Goal: Task Accomplishment & Management: Manage account settings

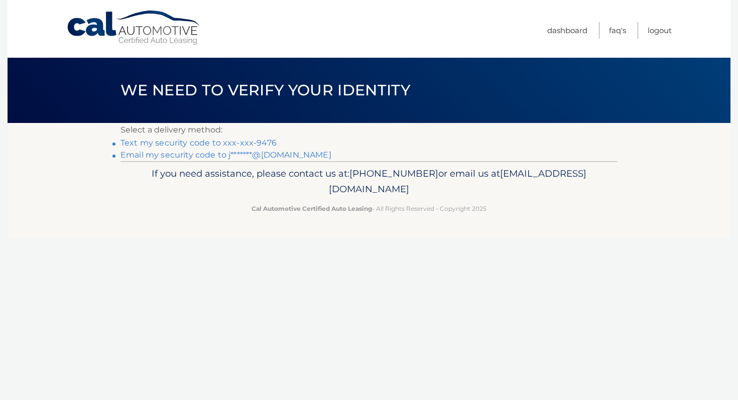
click at [216, 157] on link "Email my security code to j*******@gmail.com" at bounding box center [226, 155] width 211 height 10
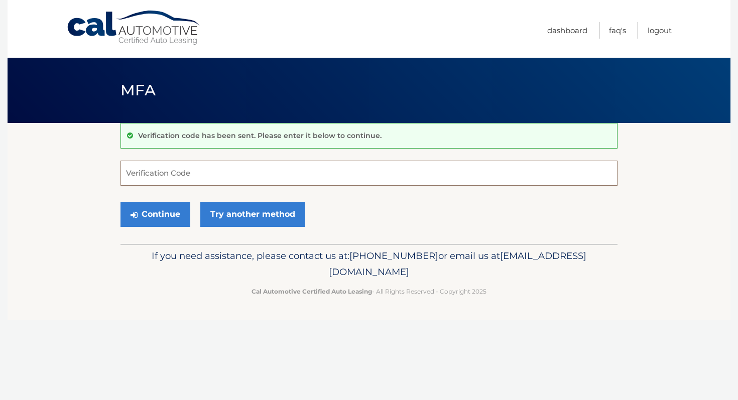
click at [202, 172] on input "Verification Code" at bounding box center [369, 173] width 497 height 25
type input "158828"
click at [148, 214] on button "Continue" at bounding box center [156, 214] width 70 height 25
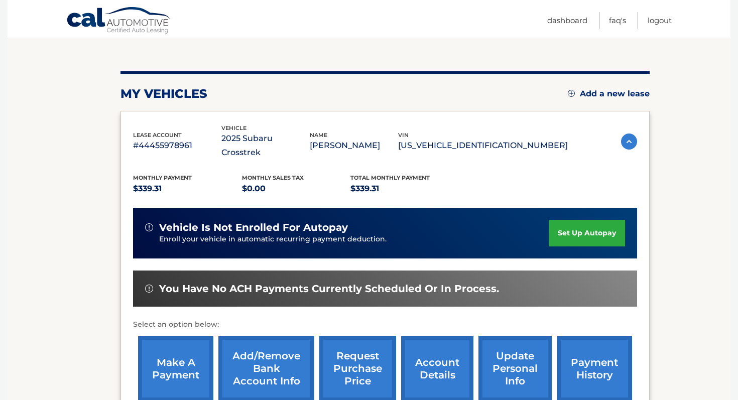
scroll to position [108, 0]
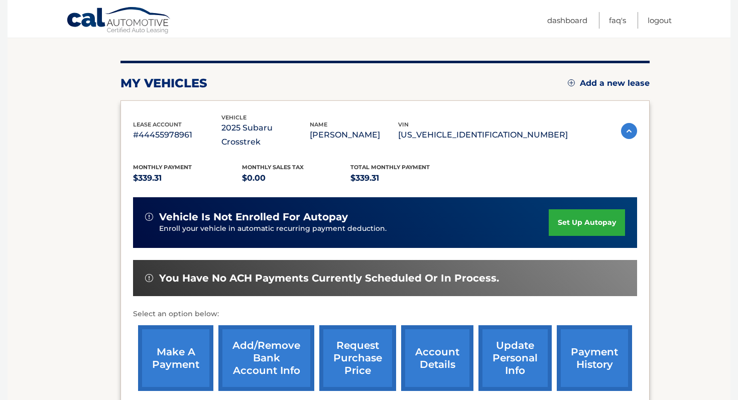
click at [565, 209] on link "set up autopay" at bounding box center [587, 222] width 76 height 27
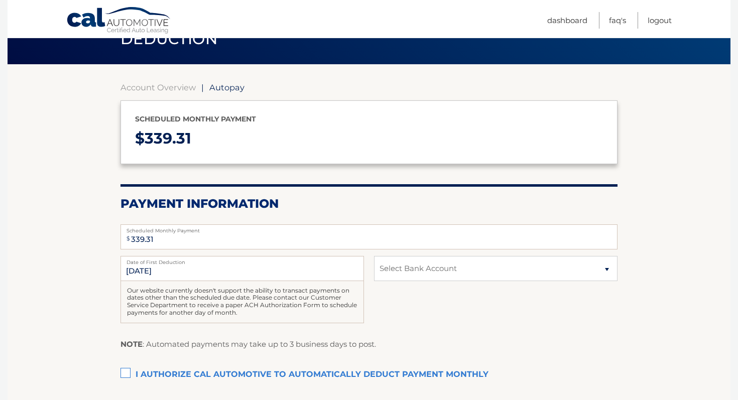
scroll to position [62, 0]
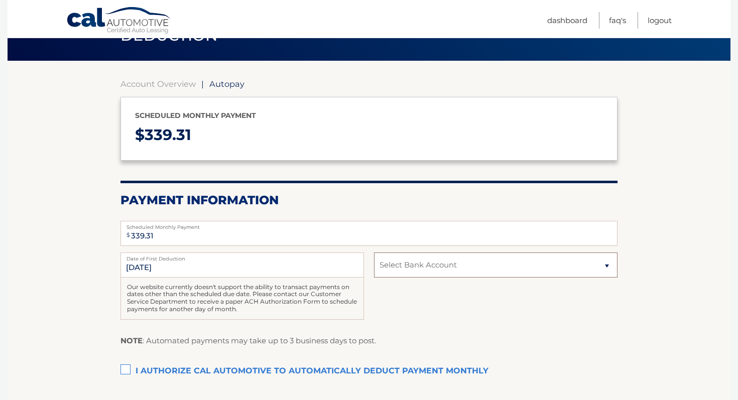
click at [436, 265] on select "Select Bank Account Checking CITIBANK NA *****0153 Checking CITIBANK NA *****01…" at bounding box center [496, 265] width 244 height 25
select select "NDEyMTUyNWUtZjdiYi00YzhiLTk0MTUtZGYxZGIxNmM5M2Zi"
click at [374, 253] on select "Select Bank Account Checking CITIBANK NA *****0153 Checking CITIBANK NA *****01…" at bounding box center [496, 265] width 244 height 25
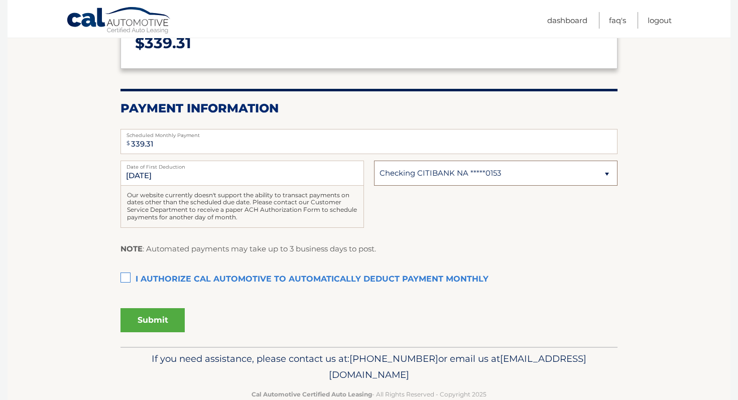
scroll to position [155, 0]
click at [125, 278] on label "I authorize cal automotive to automatically deduct payment monthly This checkbo…" at bounding box center [369, 279] width 497 height 20
click at [0, 0] on input "I authorize cal automotive to automatically deduct payment monthly This checkbo…" at bounding box center [0, 0] width 0 height 0
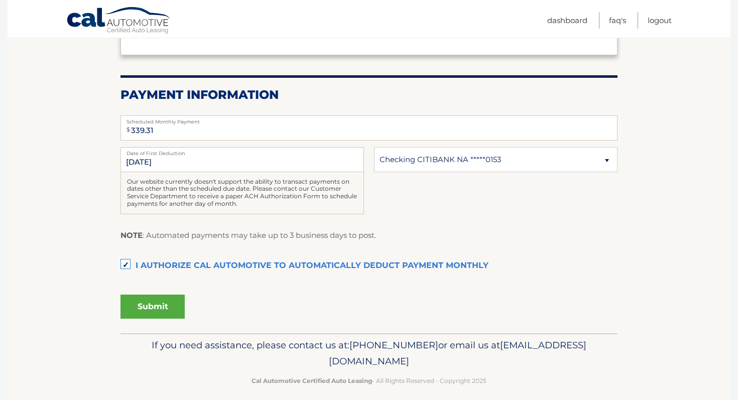
scroll to position [168, 0]
click at [162, 305] on button "Submit" at bounding box center [153, 306] width 64 height 24
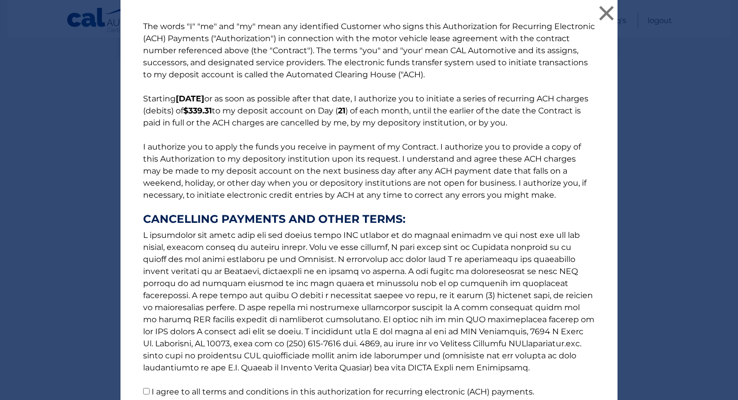
scroll to position [86, 0]
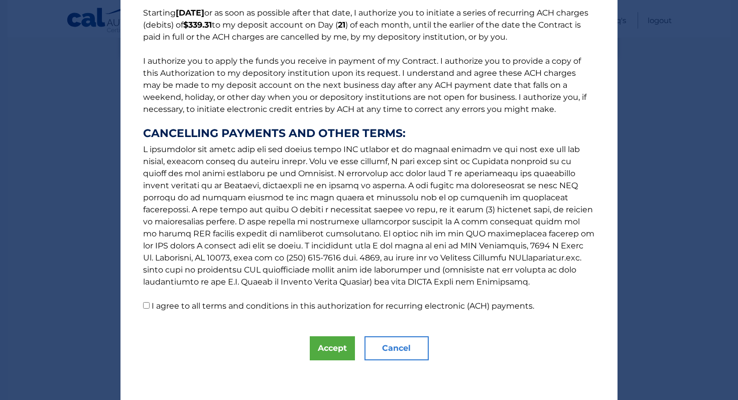
click at [145, 305] on input "I agree to all terms and conditions in this authorization for recurring electro…" at bounding box center [146, 305] width 7 height 7
checkbox input "true"
click at [344, 346] on button "Accept" at bounding box center [332, 349] width 45 height 24
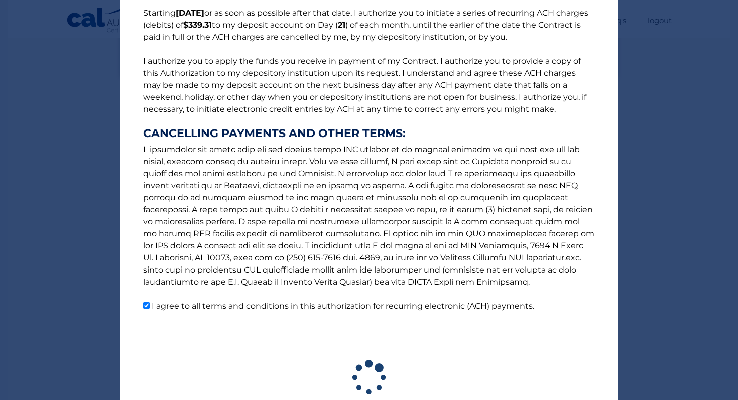
scroll to position [149, 0]
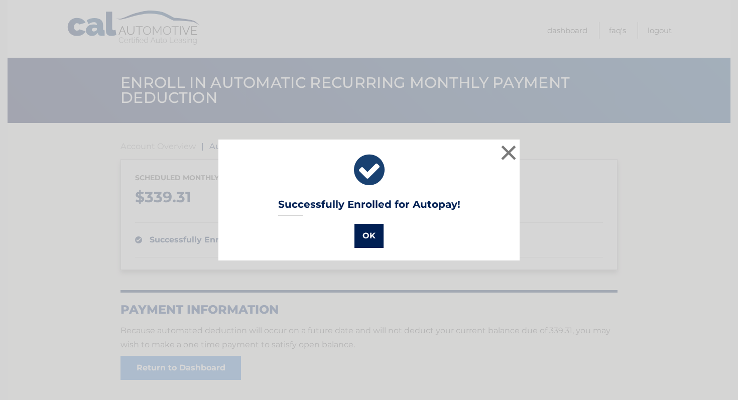
click at [367, 234] on button "OK" at bounding box center [369, 236] width 29 height 24
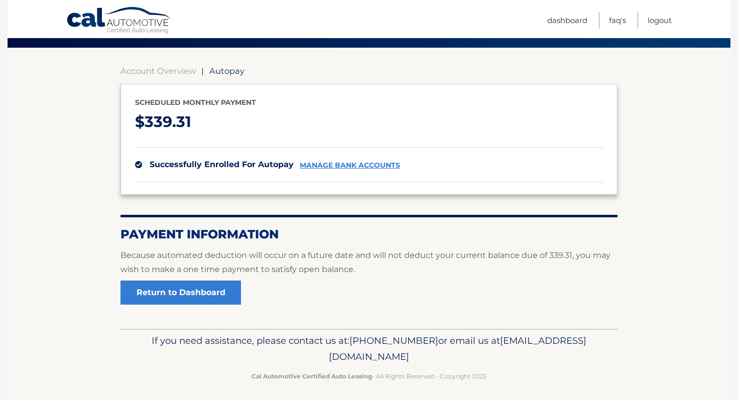
scroll to position [80, 0]
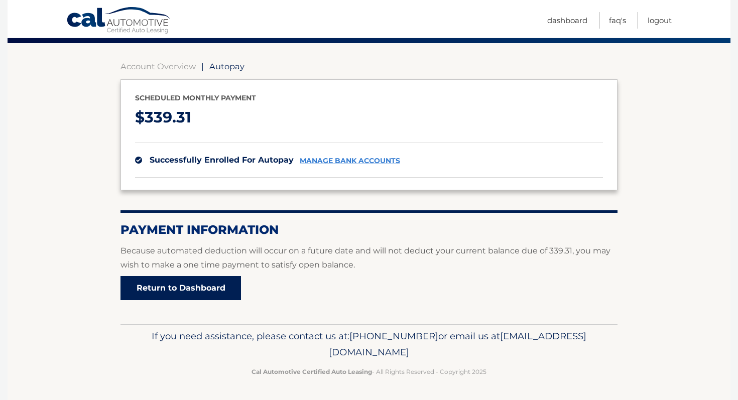
click at [199, 289] on link "Return to Dashboard" at bounding box center [181, 288] width 121 height 24
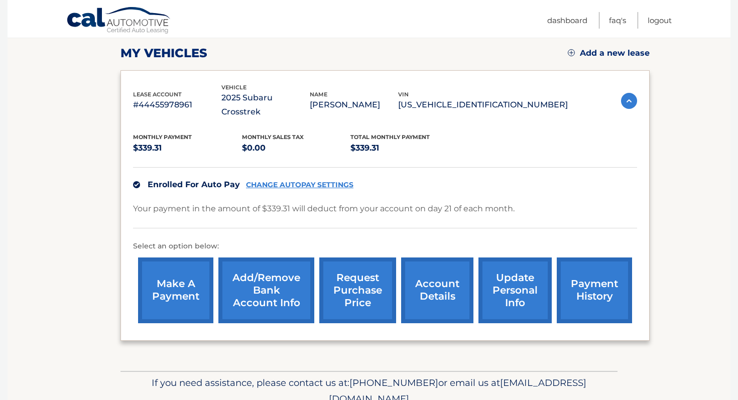
scroll to position [139, 0]
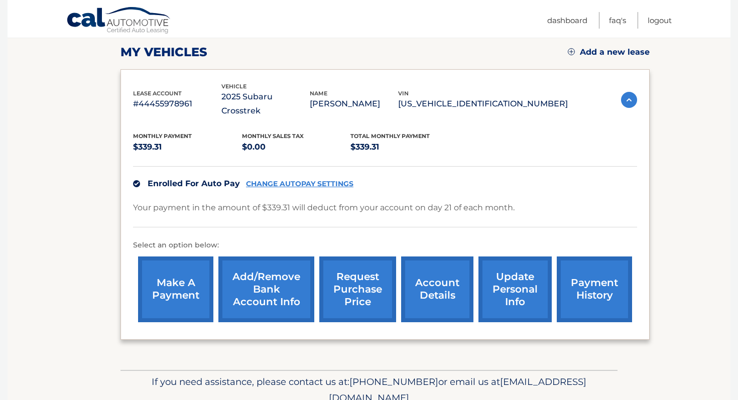
click at [446, 273] on link "account details" at bounding box center [437, 290] width 72 height 66
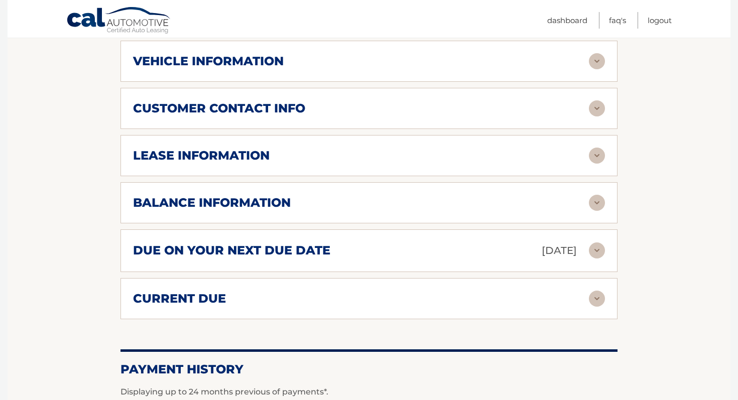
scroll to position [464, 0]
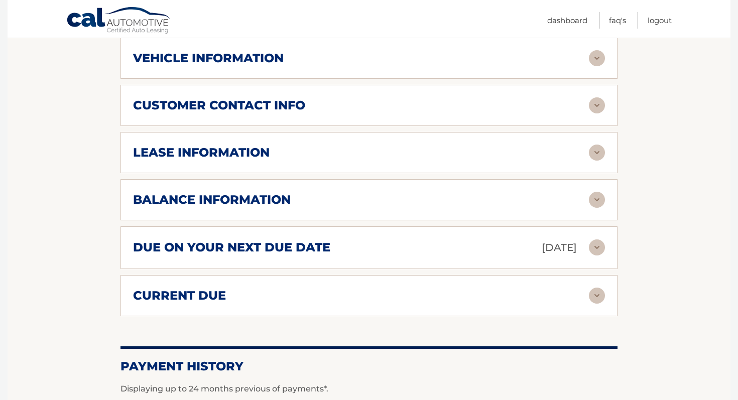
click at [597, 240] on img at bounding box center [597, 248] width 16 height 16
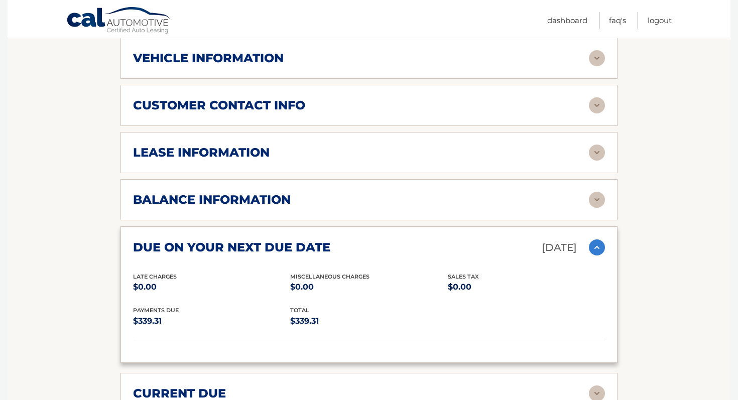
click at [597, 240] on img at bounding box center [597, 248] width 16 height 16
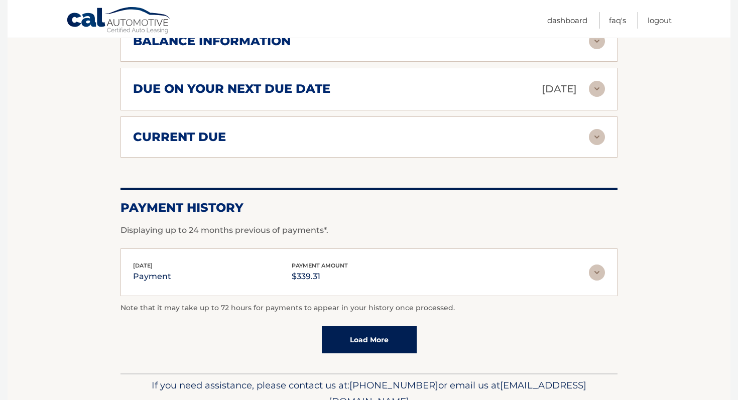
scroll to position [629, 0]
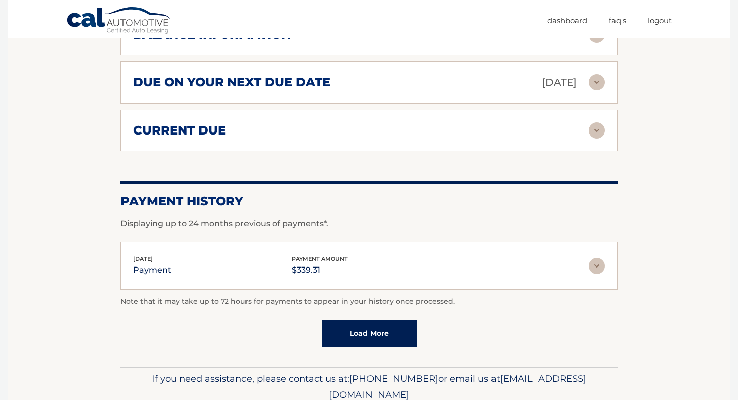
click at [600, 258] on img at bounding box center [597, 266] width 16 height 16
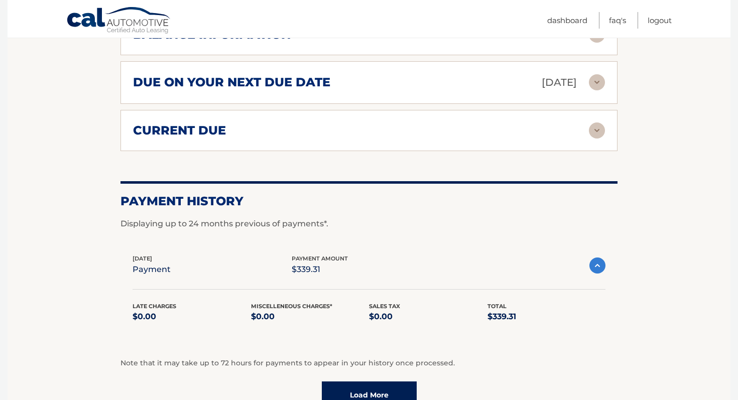
click at [600, 258] on img at bounding box center [598, 266] width 16 height 16
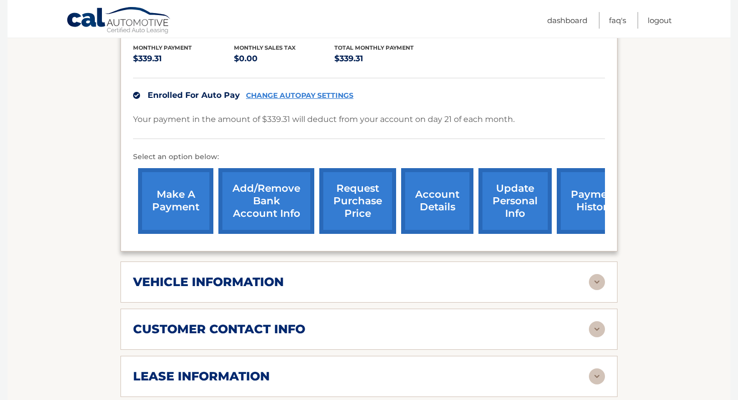
scroll to position [227, 0]
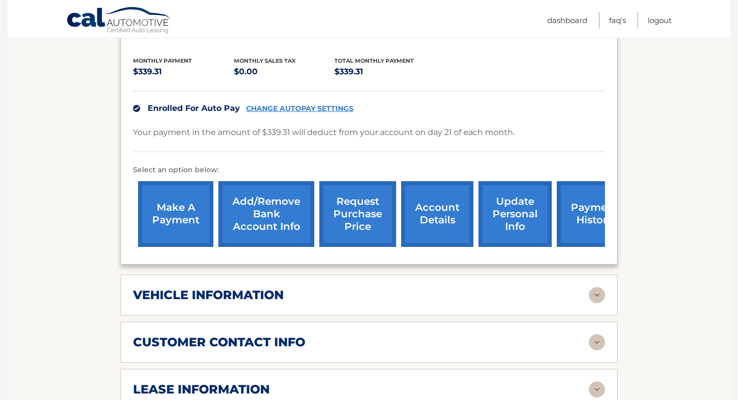
click at [507, 207] on link "update personal info" at bounding box center [515, 214] width 73 height 66
click at [260, 205] on link "Add/Remove bank account info" at bounding box center [267, 214] width 96 height 66
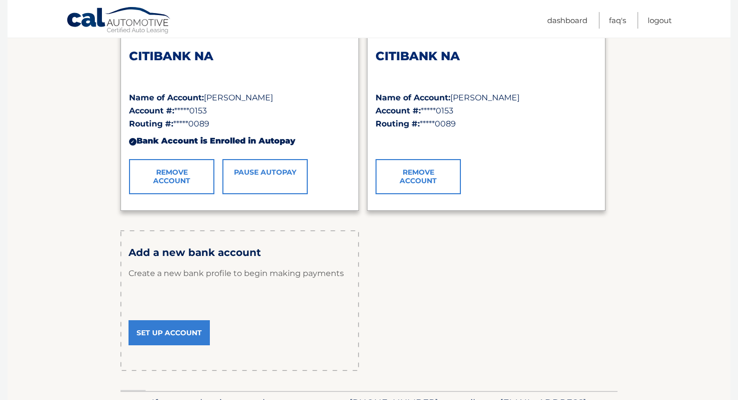
scroll to position [161, 0]
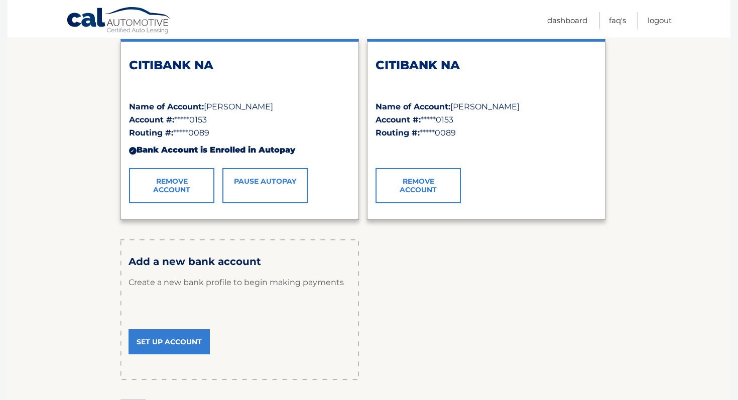
click at [428, 188] on link "Remove Account" at bounding box center [418, 185] width 85 height 35
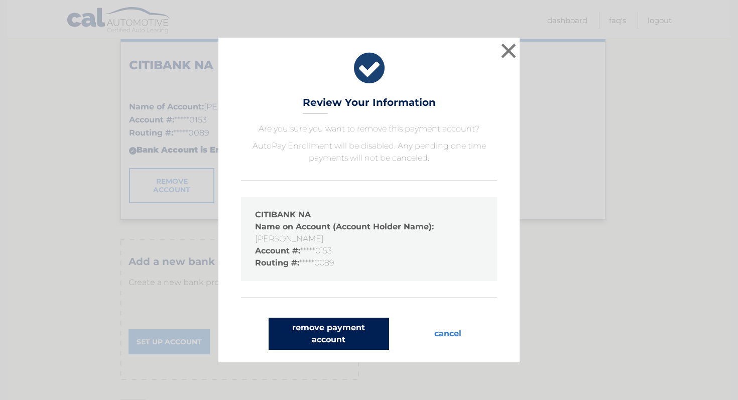
click at [328, 339] on button "remove payment account" at bounding box center [329, 334] width 121 height 32
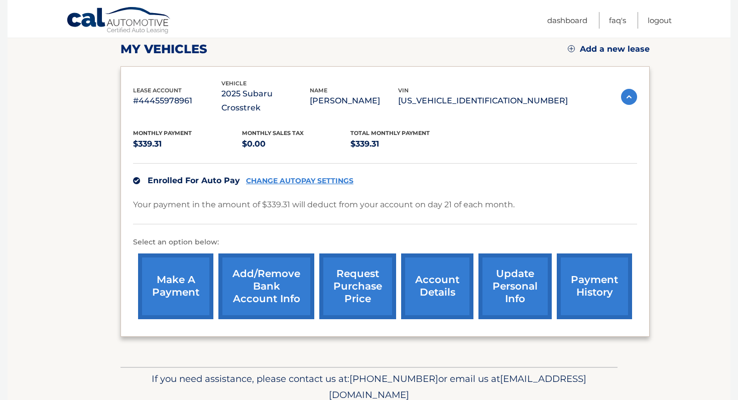
scroll to position [144, 0]
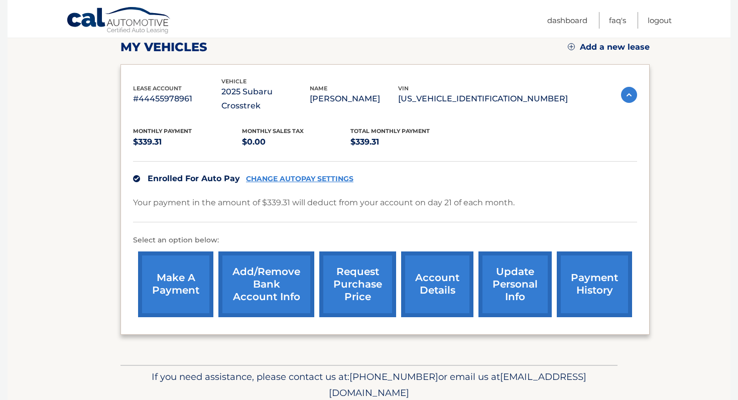
click at [280, 291] on link "Add/Remove bank account info" at bounding box center [267, 285] width 96 height 66
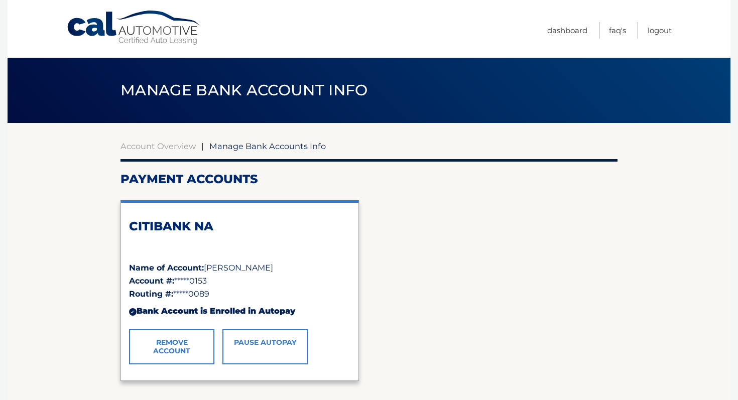
click at [251, 148] on span "Manage Bank Accounts Info" at bounding box center [267, 146] width 117 height 10
click at [565, 29] on link "Dashboard" at bounding box center [568, 30] width 40 height 17
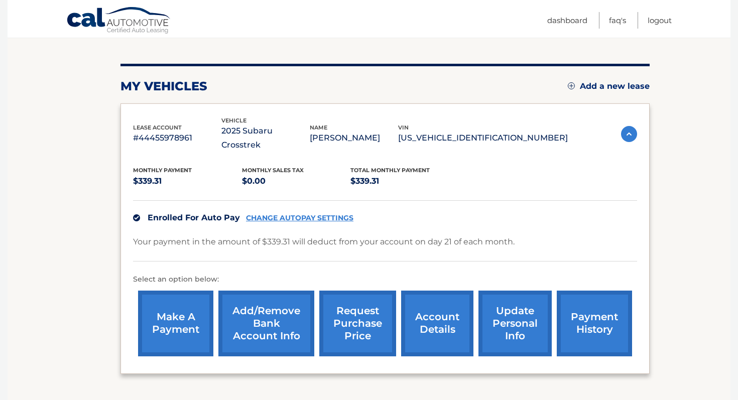
scroll to position [107, 0]
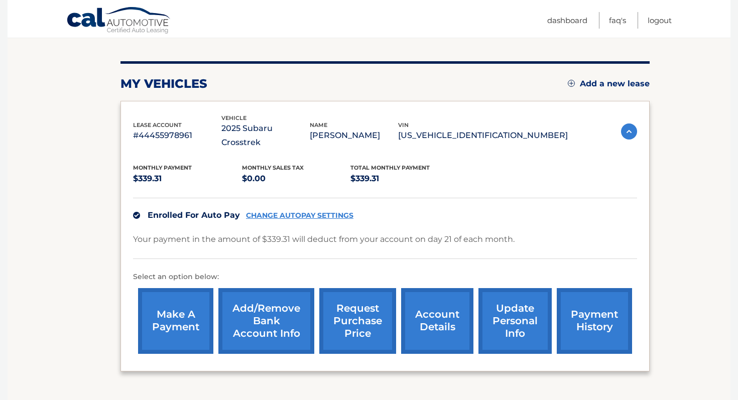
click at [290, 212] on link "CHANGE AUTOPAY SETTINGS" at bounding box center [300, 216] width 108 height 9
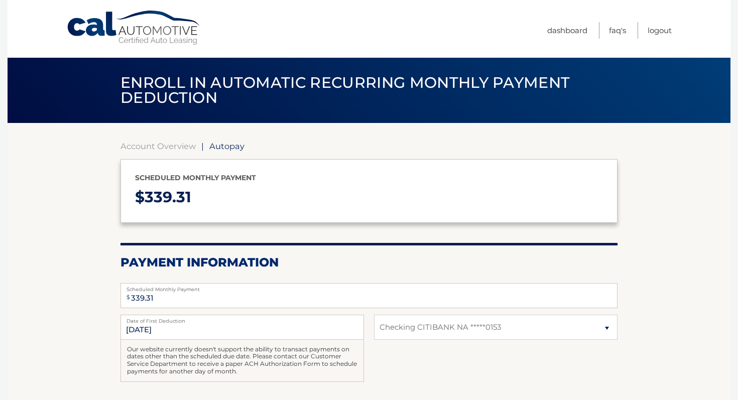
select select "NDEyMTUyNWUtZjdiYi00YzhiLTk0MTUtZGYxZGIxNmM5M2Zi"
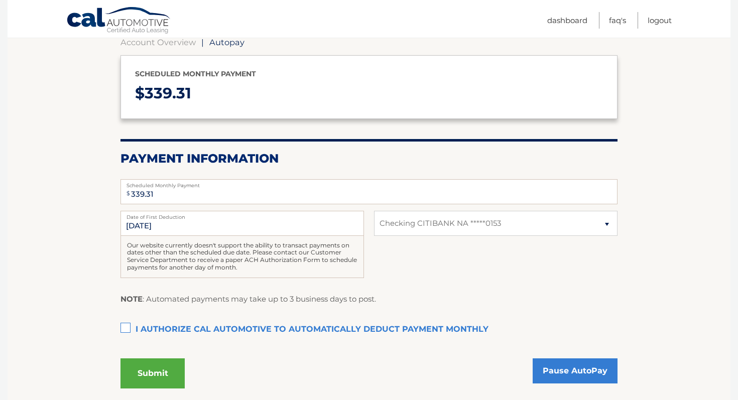
scroll to position [116, 0]
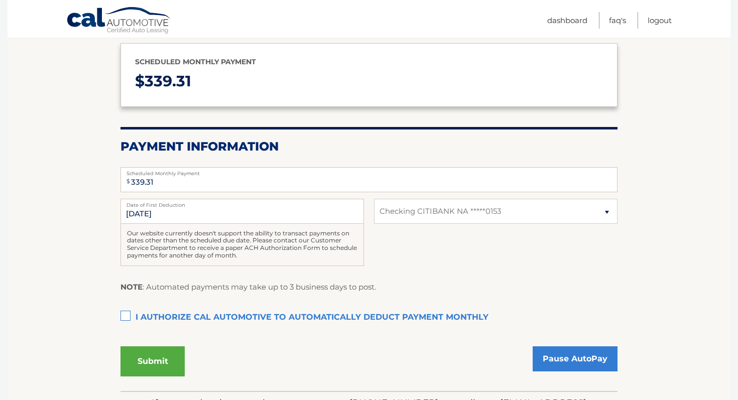
click at [290, 200] on label "Date of First Deduction" at bounding box center [243, 203] width 244 height 8
click at [290, 200] on input "9/21/2025" at bounding box center [243, 211] width 244 height 25
click at [279, 217] on input "9/21/2025" at bounding box center [243, 211] width 244 height 25
click at [195, 203] on label "Date of First Deduction" at bounding box center [243, 203] width 244 height 8
click at [195, 203] on input "9/21/2025" at bounding box center [243, 211] width 244 height 25
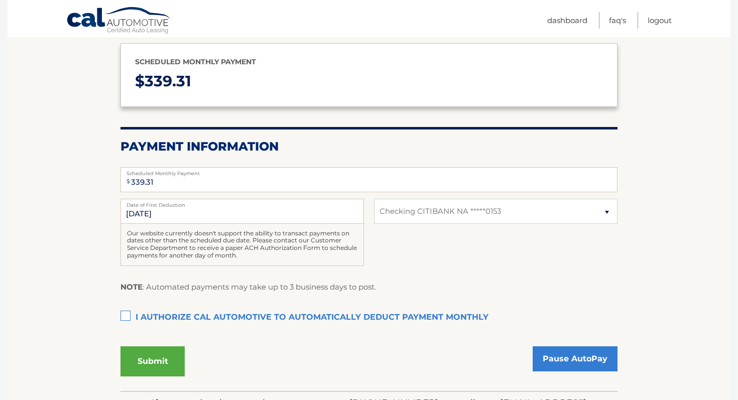
click at [126, 316] on label "I authorize cal automotive to automatically deduct payment monthly This checkbo…" at bounding box center [369, 318] width 497 height 20
click at [0, 0] on input "I authorize cal automotive to automatically deduct payment monthly This checkbo…" at bounding box center [0, 0] width 0 height 0
click at [158, 359] on button "Submit" at bounding box center [153, 362] width 64 height 30
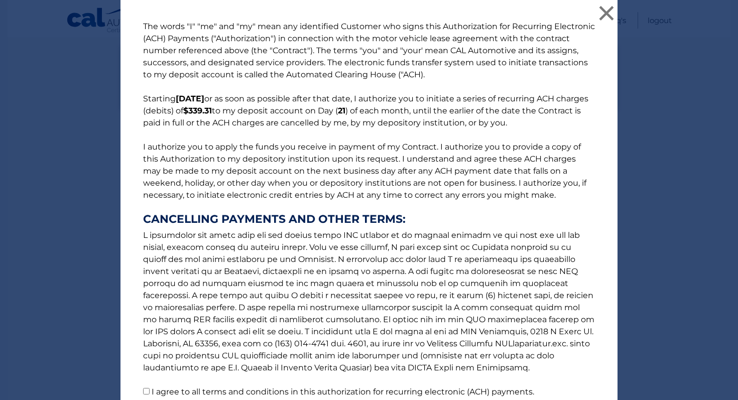
scroll to position [86, 0]
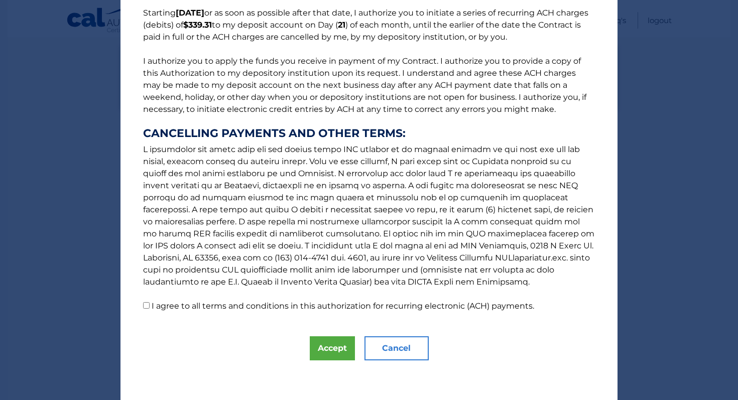
click at [147, 307] on input "I agree to all terms and conditions in this authorization for recurring electro…" at bounding box center [146, 305] width 7 height 7
checkbox input "true"
click at [329, 348] on button "Accept" at bounding box center [332, 349] width 45 height 24
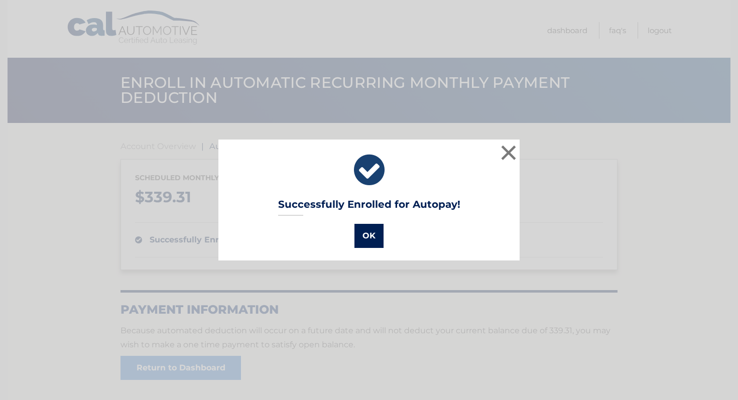
click at [369, 232] on button "OK" at bounding box center [369, 236] width 29 height 24
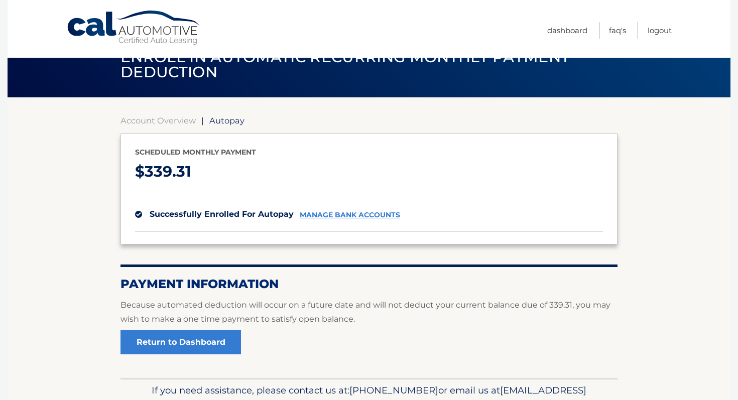
scroll to position [23, 0]
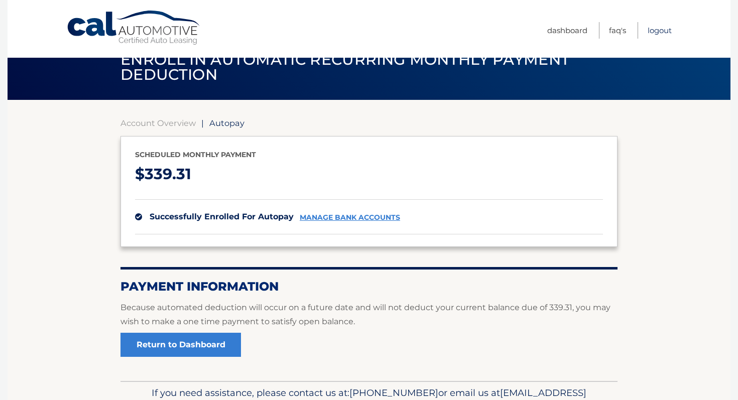
click at [657, 32] on link "Logout" at bounding box center [660, 30] width 24 height 17
